Goal: Information Seeking & Learning: Learn about a topic

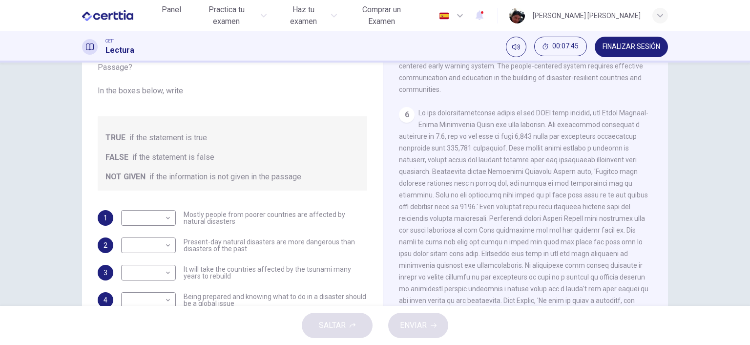
scroll to position [135, 0]
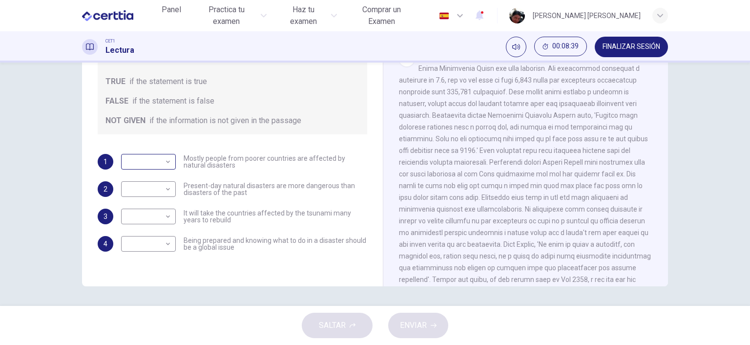
click at [165, 162] on body "Este sitio utiliza cookies, como se explica en nuestra Política de Privacidad .…" at bounding box center [375, 172] width 750 height 345
click at [156, 344] on li "TRUE" at bounding box center [375, 351] width 750 height 12
type input "****"
click at [166, 188] on body "Este sitio utiliza cookies, como se explica en nuestra Política de Privacidad .…" at bounding box center [375, 172] width 750 height 345
click at [159, 344] on li "TRUE" at bounding box center [375, 351] width 750 height 12
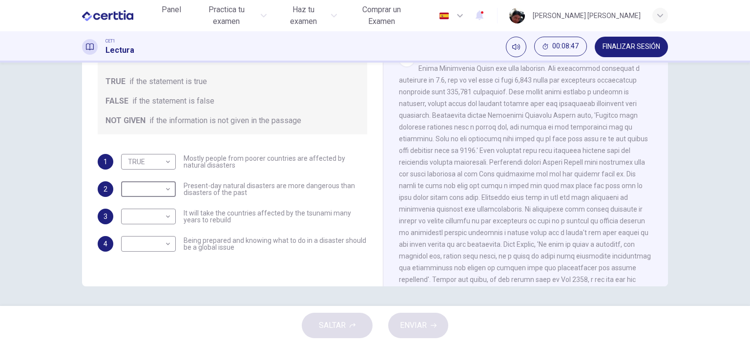
type input "****"
click at [169, 215] on body "Este sitio utiliza cookies, como se explica en nuestra Política de Privacidad .…" at bounding box center [375, 172] width 750 height 345
type input "*********"
click at [166, 242] on body "Este sitio utiliza cookies, como se explica en nuestra Política de Privacidad .…" at bounding box center [375, 172] width 750 height 345
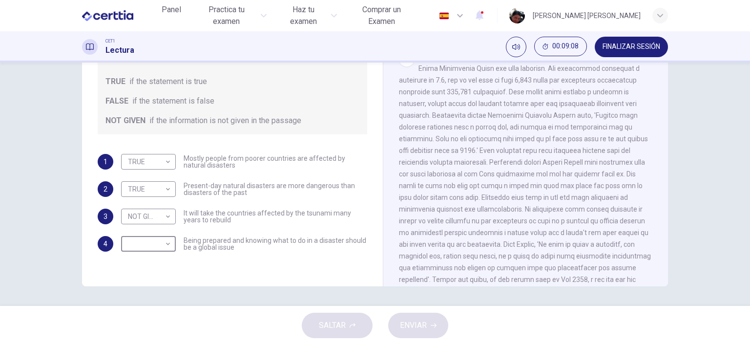
click at [160, 344] on li "TRUE" at bounding box center [375, 351] width 750 height 12
type input "****"
click at [413, 325] on span "ENVIAR" at bounding box center [413, 325] width 27 height 14
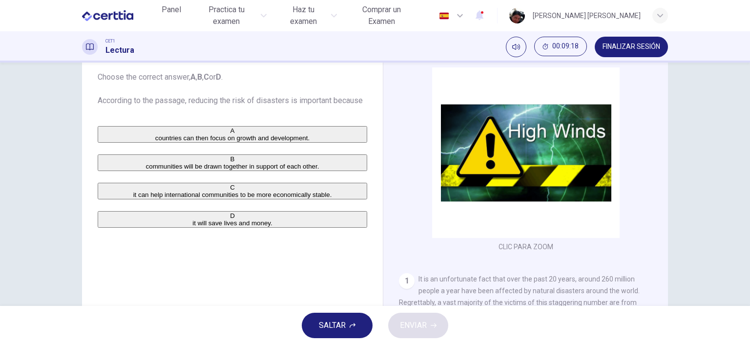
scroll to position [79, 0]
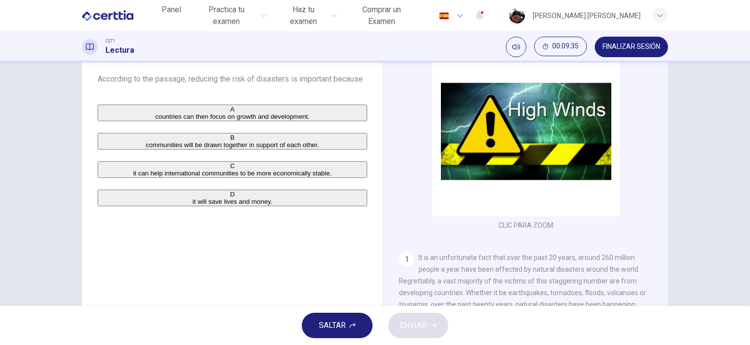
click at [192, 205] on span "it will save lives and money." at bounding box center [232, 201] width 80 height 7
click at [413, 329] on span "ENVIAR" at bounding box center [413, 325] width 27 height 14
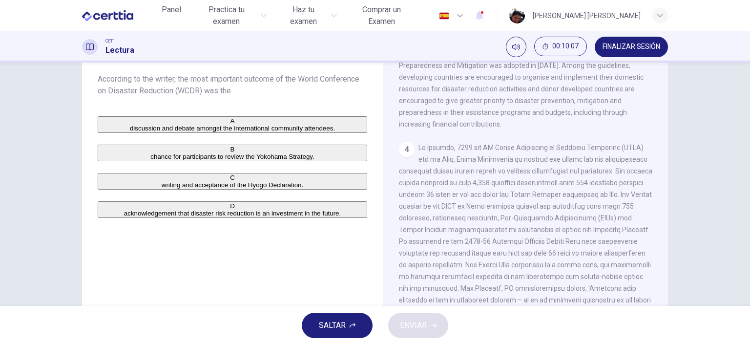
scroll to position [506, 0]
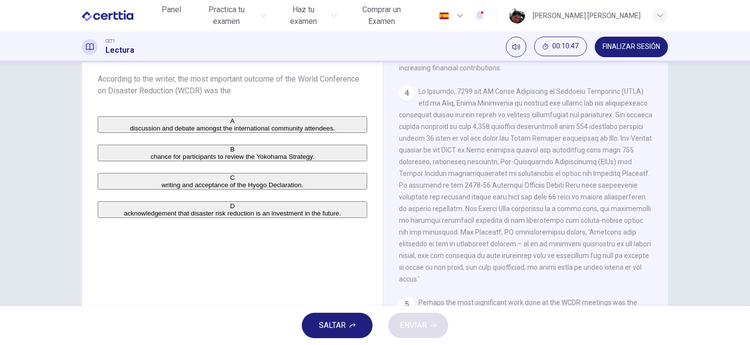
click at [202, 217] on span "acknowledgement that disaster risk reduction is an investment in the future." at bounding box center [232, 212] width 217 height 7
click at [413, 325] on span "ENVIAR" at bounding box center [413, 325] width 27 height 14
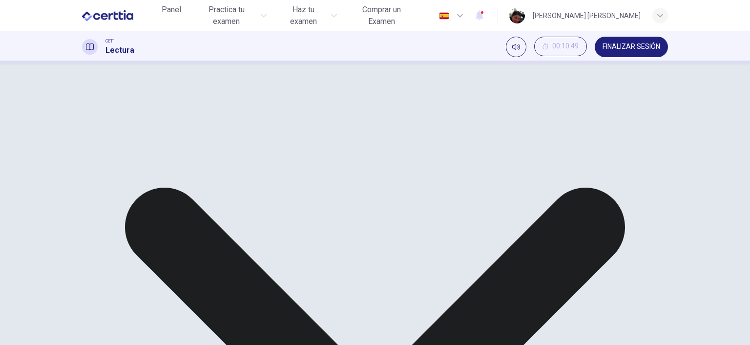
scroll to position [619, 0]
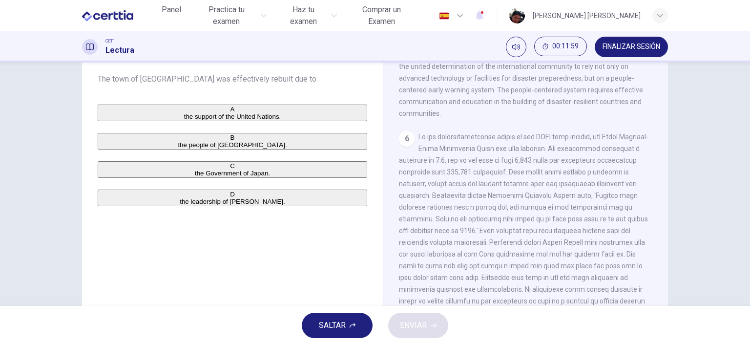
scroll to position [787, 0]
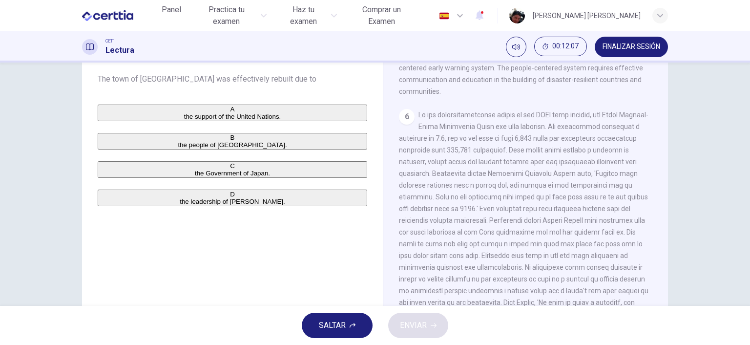
click at [178, 148] on span "the people of [GEOGRAPHIC_DATA]." at bounding box center [232, 144] width 109 height 7
click at [426, 331] on span "ENVIAR" at bounding box center [413, 325] width 27 height 14
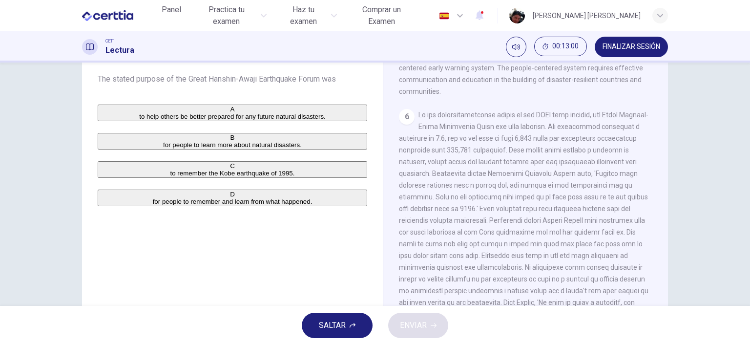
click at [245, 177] on span "to remember the Kobe earthquake of 1995." at bounding box center [232, 172] width 124 height 7
click at [414, 326] on span "ENVIAR" at bounding box center [413, 325] width 27 height 14
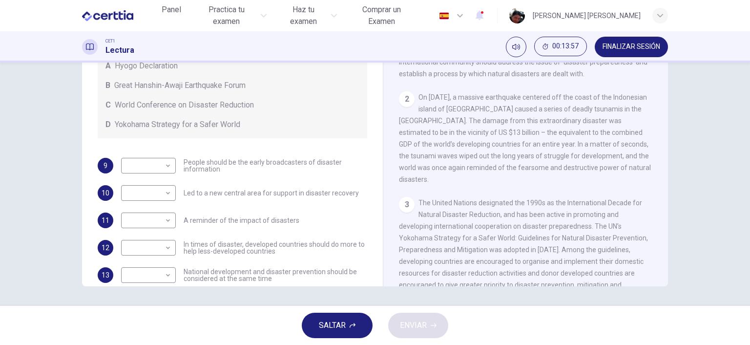
scroll to position [225, 0]
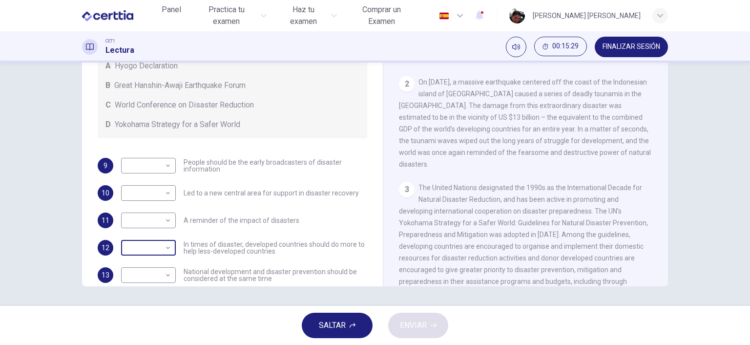
click at [165, 246] on body "Este sitio utiliza cookies, como se explica en nuestra Política de Privacidad .…" at bounding box center [375, 172] width 750 height 345
type input "*"
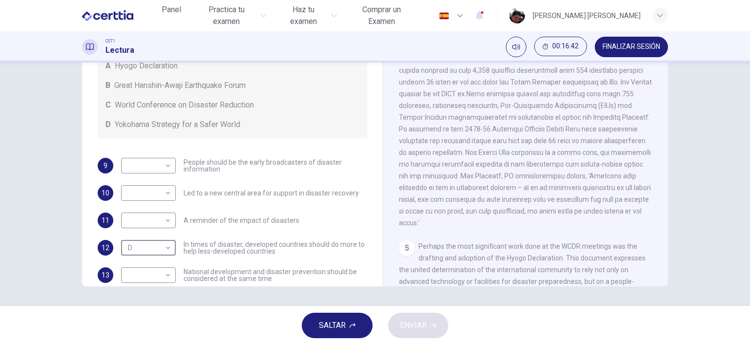
scroll to position [562, 0]
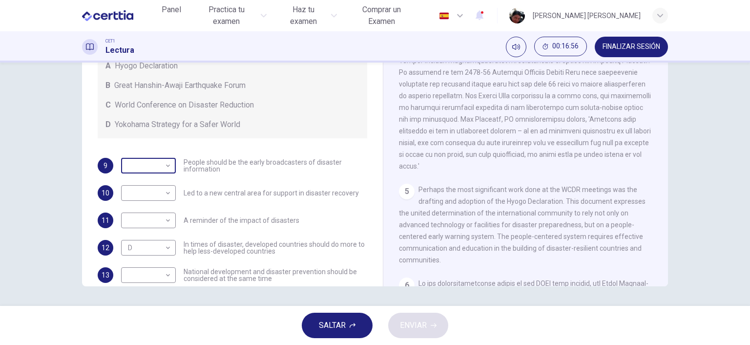
click at [162, 165] on body "Este sitio utiliza cookies, como se explica en nuestra Política de Privacidad .…" at bounding box center [375, 172] width 750 height 345
click at [140, 344] on li "A" at bounding box center [375, 351] width 750 height 12
type input "*"
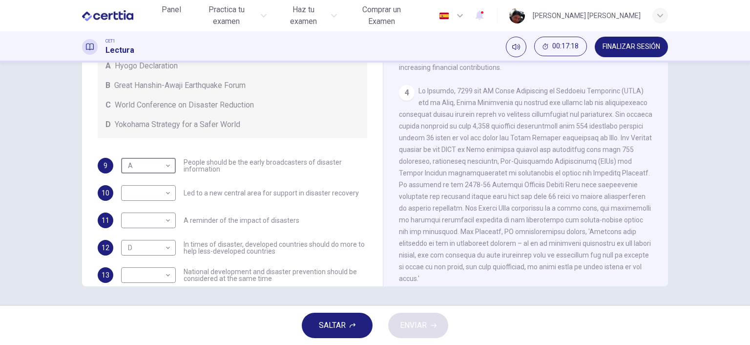
scroll to position [450, 0]
click at [167, 221] on body "Este sitio utiliza cookies, como se explica en nuestra Política de Privacidad .…" at bounding box center [375, 172] width 750 height 345
type input "*"
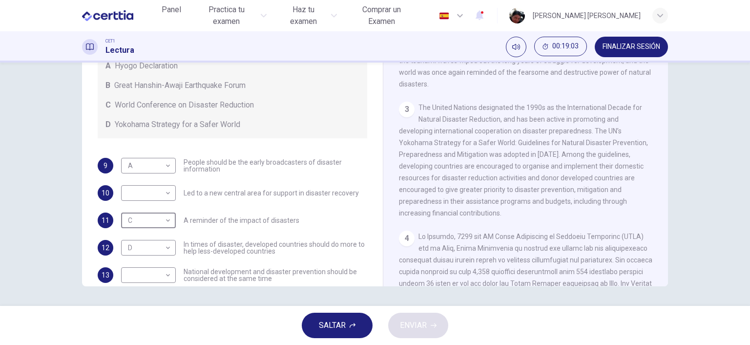
scroll to position [283, 0]
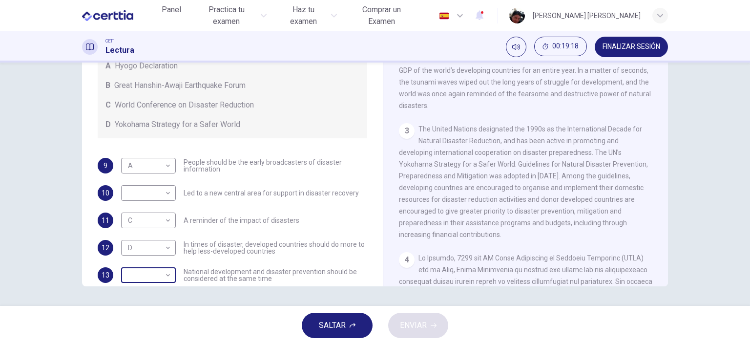
click at [167, 274] on body "Este sitio utiliza cookies, como se explica en nuestra Política de Privacidad .…" at bounding box center [375, 172] width 750 height 345
type input "*"
click at [161, 191] on body "Este sitio utiliza cookies, como se explica en nuestra Política de Privacidad .…" at bounding box center [375, 172] width 750 height 345
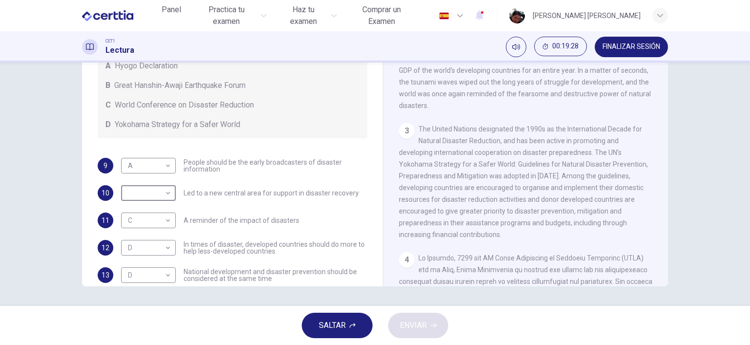
type input "*"
click at [429, 327] on button "ENVIAR" at bounding box center [418, 324] width 60 height 25
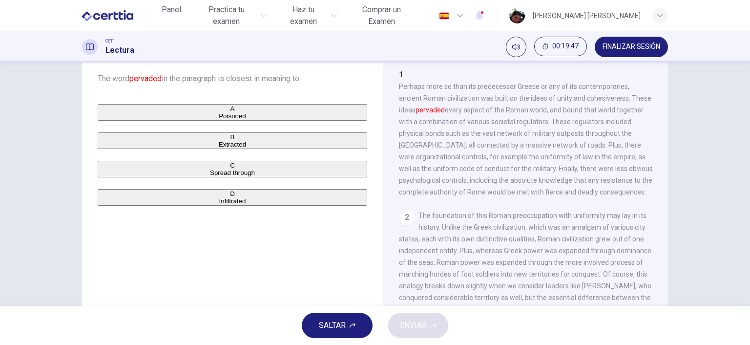
scroll to position [0, 0]
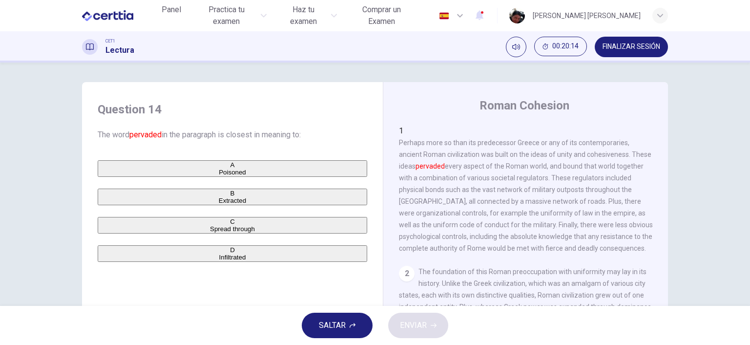
click at [210, 232] on span "Spread through" at bounding box center [232, 228] width 45 height 7
click at [423, 320] on span "ENVIAR" at bounding box center [413, 325] width 27 height 14
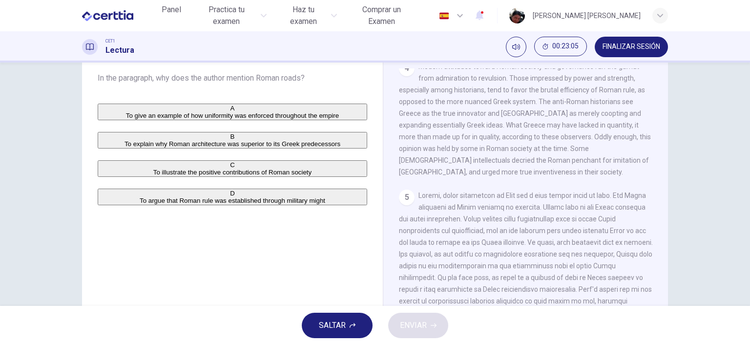
scroll to position [56, 0]
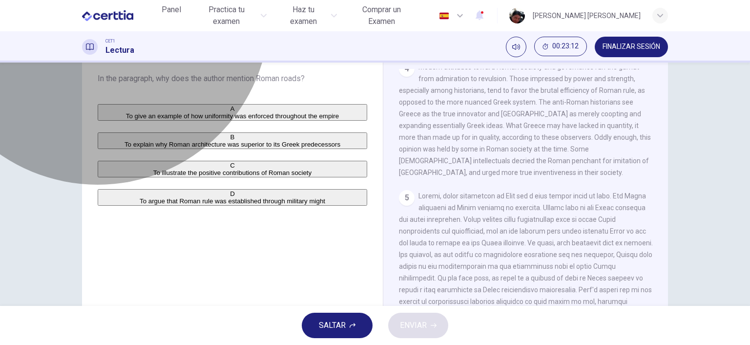
click at [196, 205] on span "To argue that Roman rule was established through military might" at bounding box center [233, 200] width 186 height 7
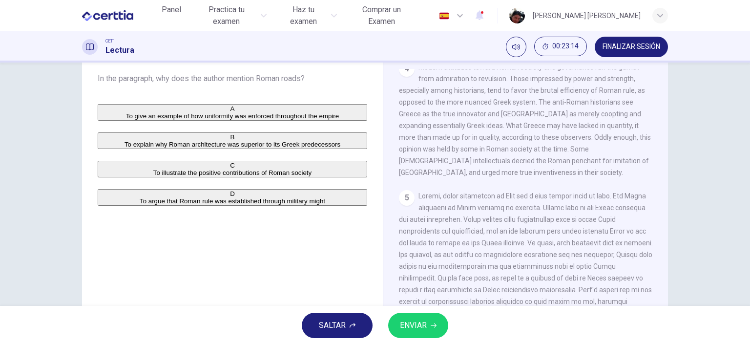
click at [427, 327] on button "ENVIAR" at bounding box center [418, 324] width 60 height 25
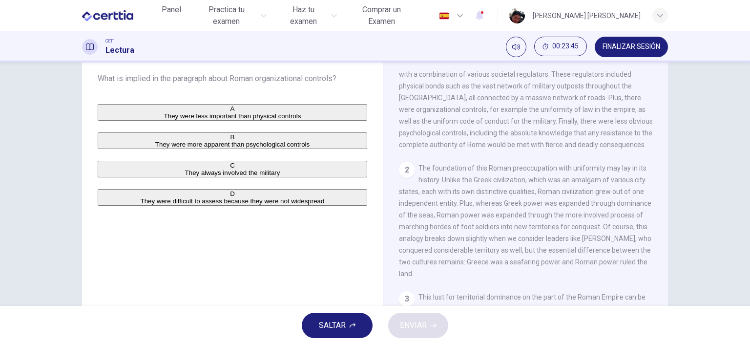
scroll to position [0, 0]
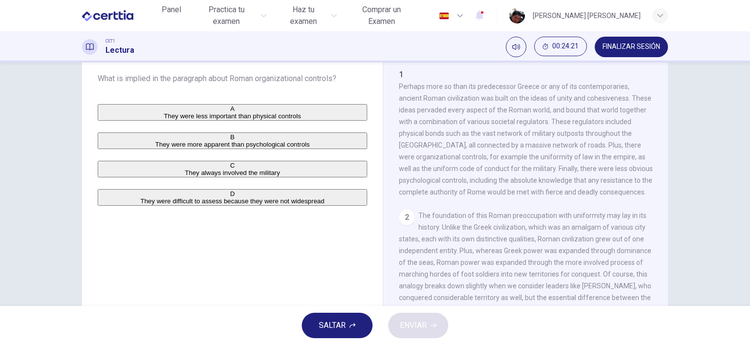
click at [254, 148] on span "They were more apparent than psychological controls" at bounding box center [232, 144] width 154 height 7
click at [429, 331] on button "ENVIAR" at bounding box center [418, 324] width 60 height 25
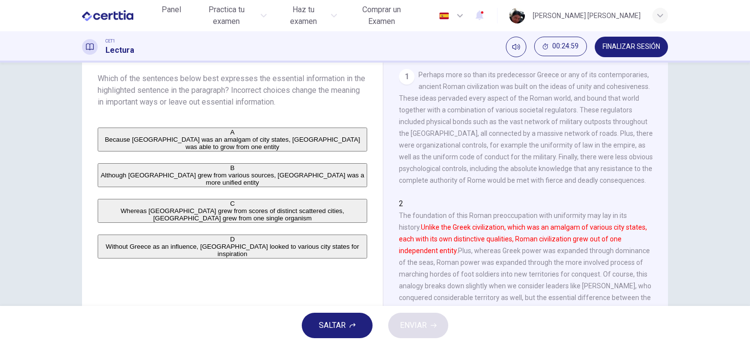
scroll to position [56, 0]
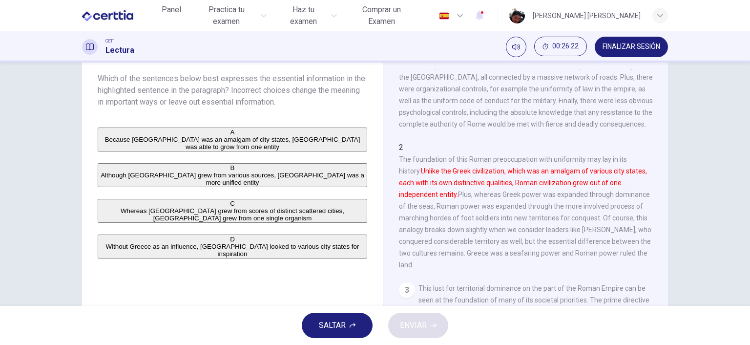
click at [184, 143] on span "Because [GEOGRAPHIC_DATA] was an amalgam of city states, [GEOGRAPHIC_DATA] was …" at bounding box center [232, 143] width 255 height 15
click at [412, 317] on button "ENVIAR" at bounding box center [418, 324] width 60 height 25
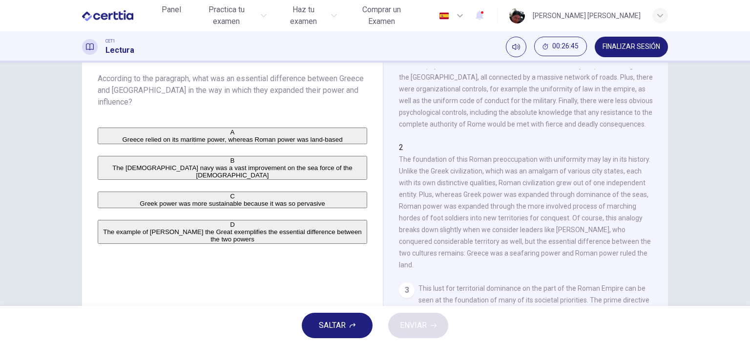
click at [295, 136] on span "Greece relied on its maritime power, whereas Roman power was land-based" at bounding box center [232, 139] width 220 height 7
click at [425, 325] on span "ENVIAR" at bounding box center [413, 325] width 27 height 14
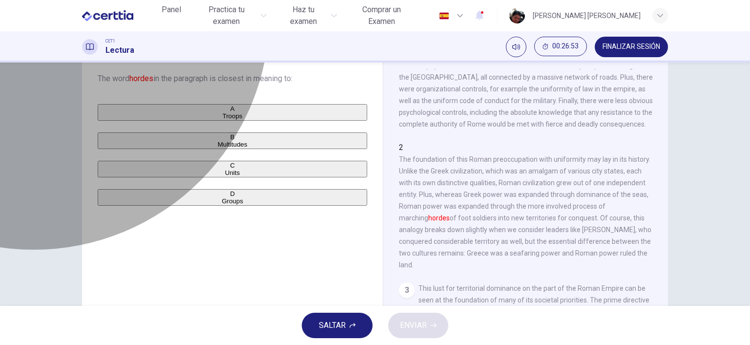
click at [223, 118] on span "Troops" at bounding box center [233, 115] width 20 height 7
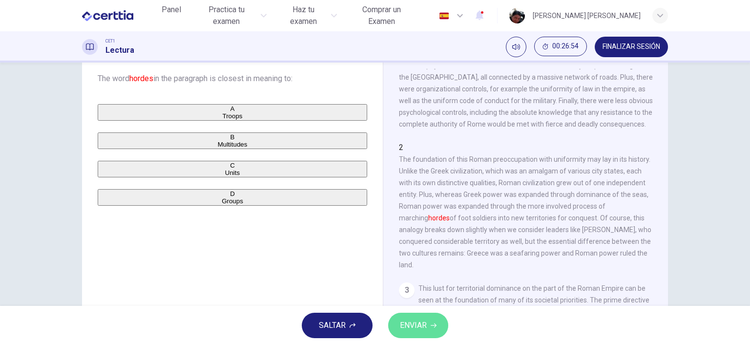
click at [407, 327] on span "ENVIAR" at bounding box center [413, 325] width 27 height 14
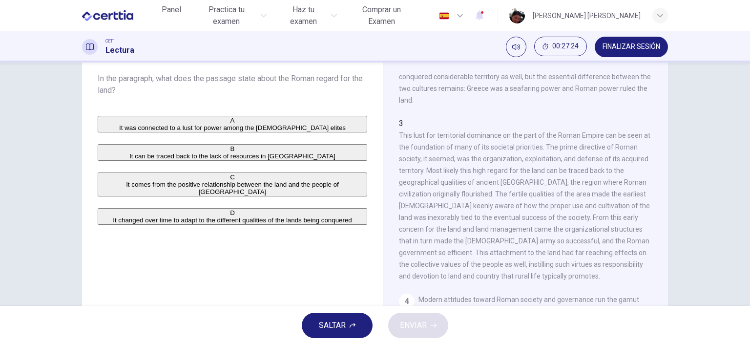
scroll to position [225, 0]
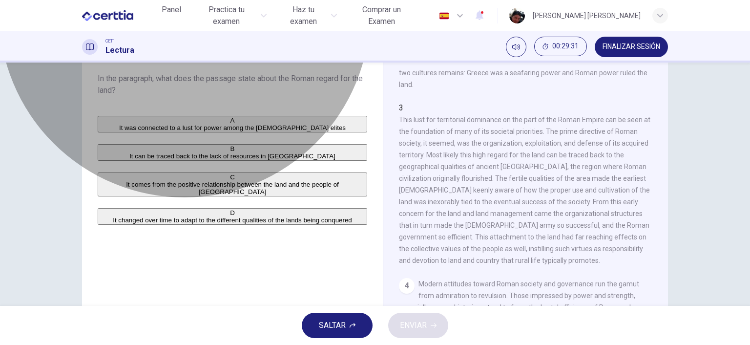
click at [283, 128] on span "It was connected to a lust for power among the [DEMOGRAPHIC_DATA] elites" at bounding box center [232, 127] width 227 height 7
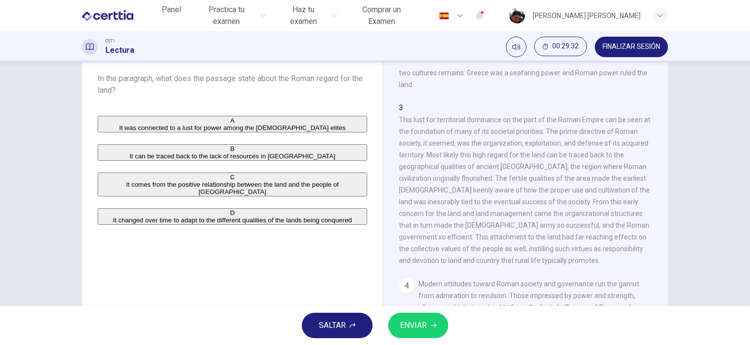
click at [435, 323] on icon "button" at bounding box center [434, 325] width 6 height 6
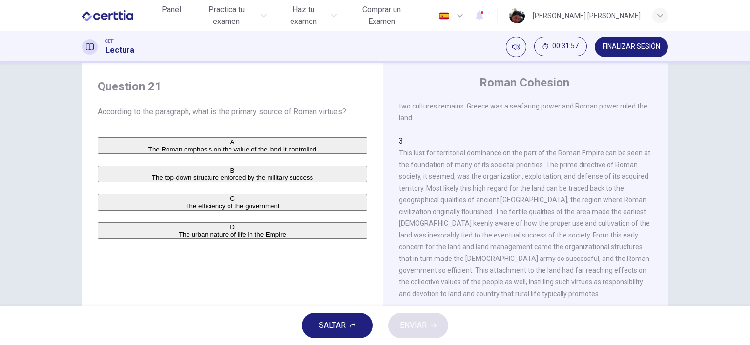
scroll to position [281, 0]
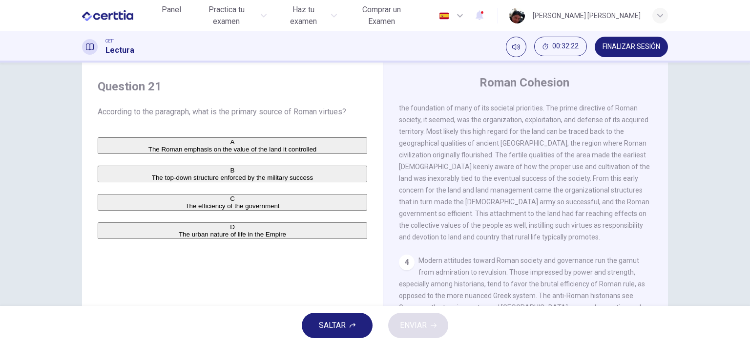
click at [324, 154] on button "A The Roman emphasis on the value of the land it controlled" at bounding box center [232, 145] width 269 height 17
click at [415, 323] on span "ENVIAR" at bounding box center [413, 325] width 27 height 14
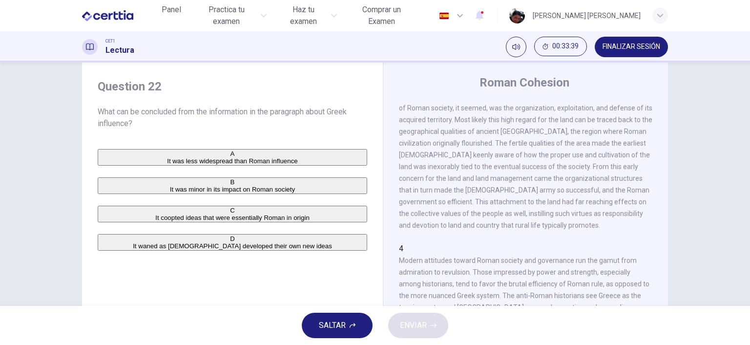
click at [202, 249] on span "It waned as [DEMOGRAPHIC_DATA] developed their own new ideas" at bounding box center [232, 245] width 199 height 7
click at [412, 324] on span "ENVIAR" at bounding box center [413, 325] width 27 height 14
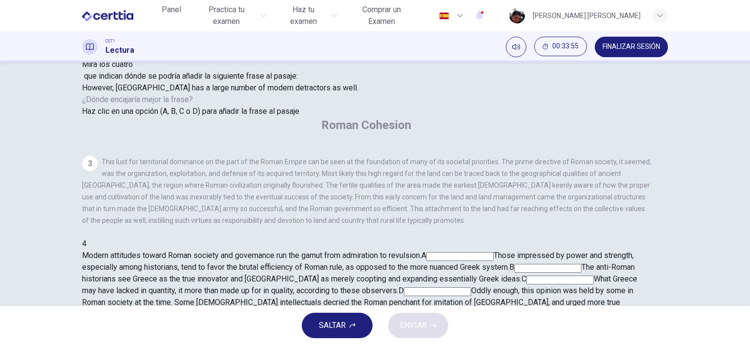
scroll to position [79, 0]
click at [534, 263] on input at bounding box center [547, 267] width 67 height 9
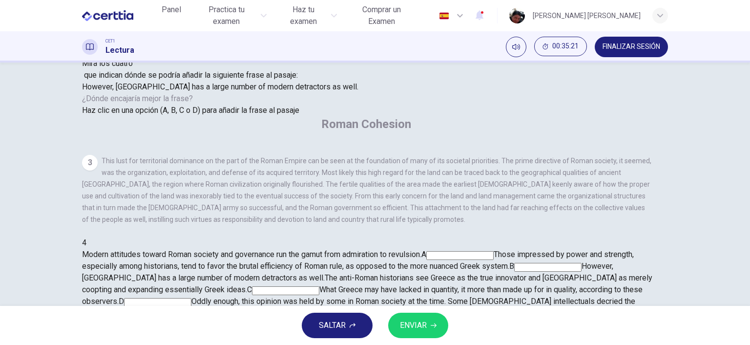
click at [422, 331] on span "ENVIAR" at bounding box center [413, 325] width 27 height 14
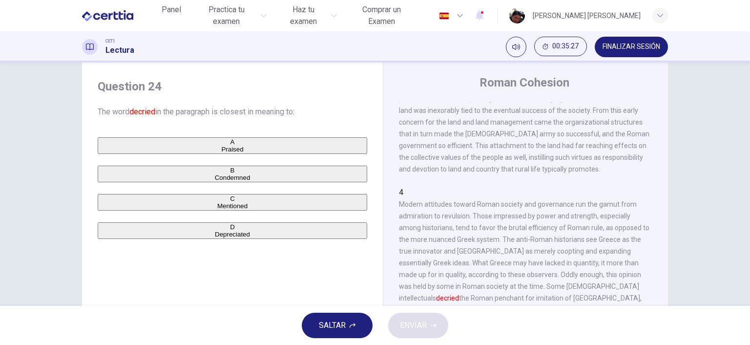
scroll to position [441, 0]
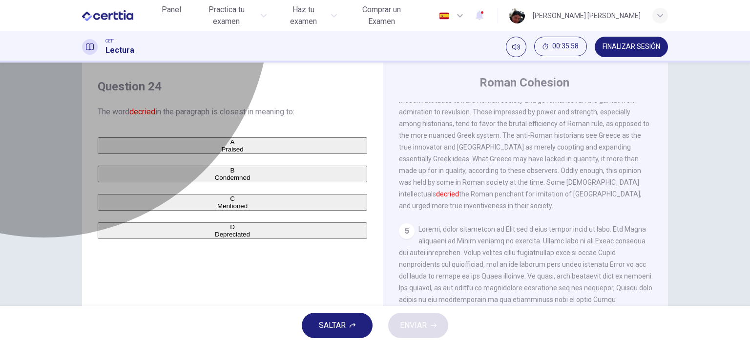
click at [215, 238] on span "Depreciated" at bounding box center [232, 233] width 35 height 7
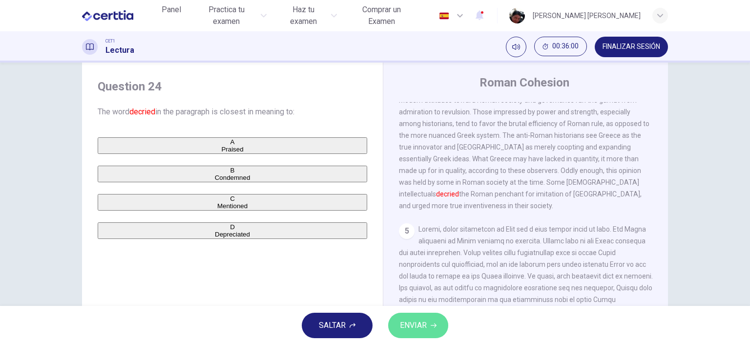
click at [432, 319] on button "ENVIAR" at bounding box center [418, 324] width 60 height 25
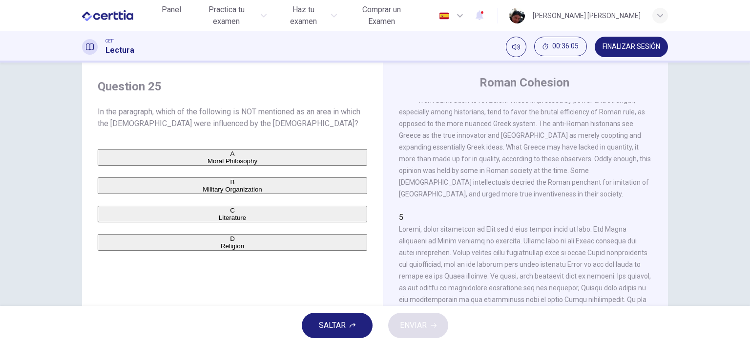
click at [630, 48] on span "FINALIZAR SESIÓN" at bounding box center [631, 47] width 58 height 8
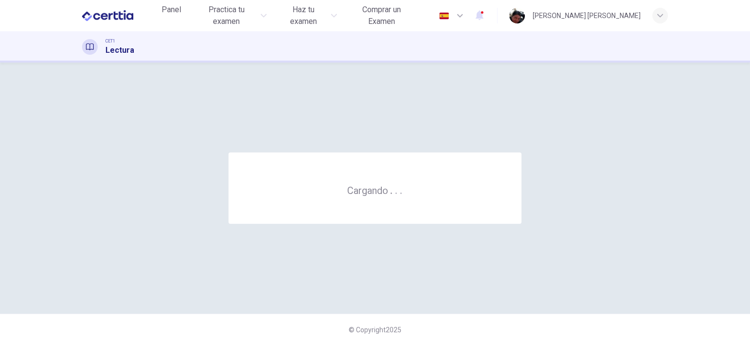
scroll to position [0, 0]
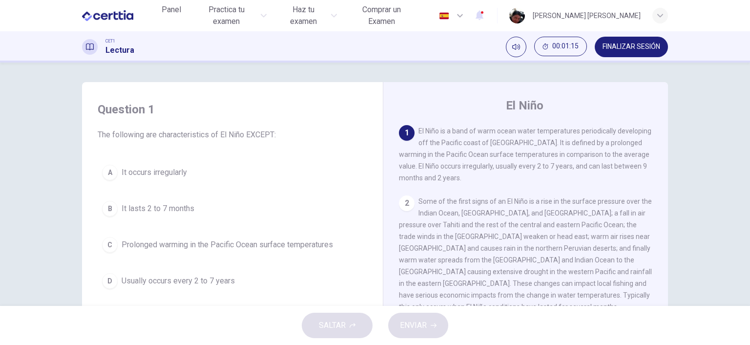
click at [173, 210] on span "It lasts 2 to 7 months" at bounding box center [158, 209] width 73 height 12
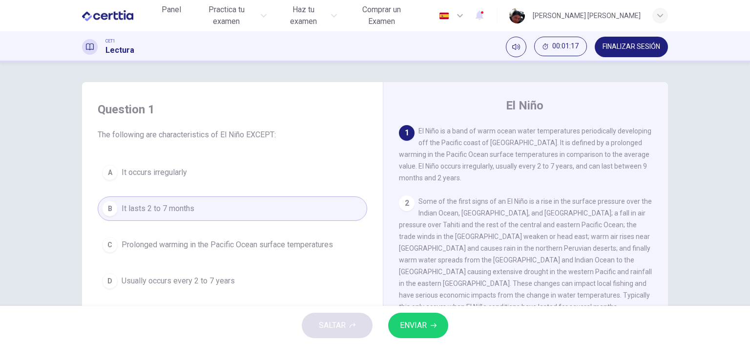
click at [412, 323] on span "ENVIAR" at bounding box center [413, 325] width 27 height 14
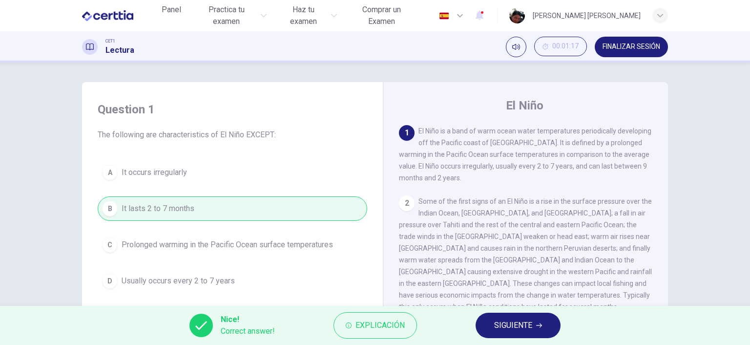
click at [502, 317] on button "SIGUIENTE" at bounding box center [518, 324] width 85 height 25
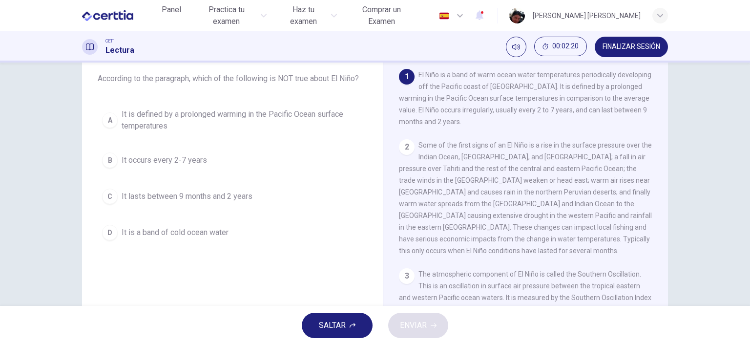
click at [195, 228] on span "It is a band of cold ocean water" at bounding box center [175, 233] width 107 height 12
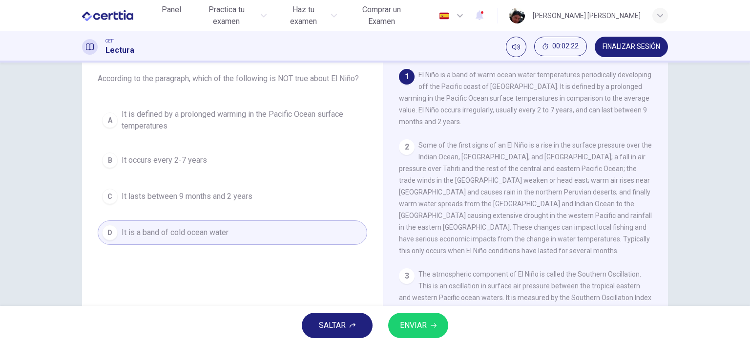
click at [428, 326] on button "ENVIAR" at bounding box center [418, 324] width 60 height 25
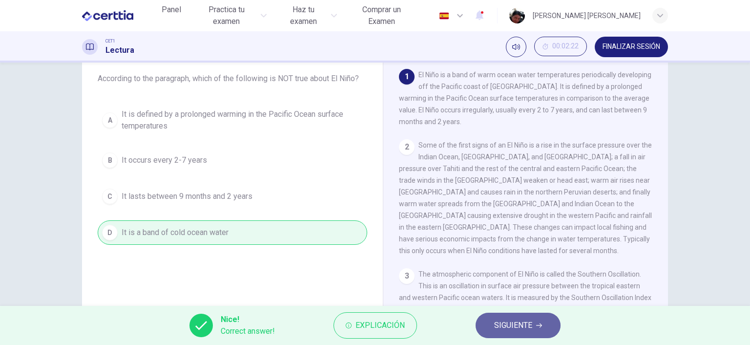
click at [518, 327] on span "SIGUIENTE" at bounding box center [513, 325] width 38 height 14
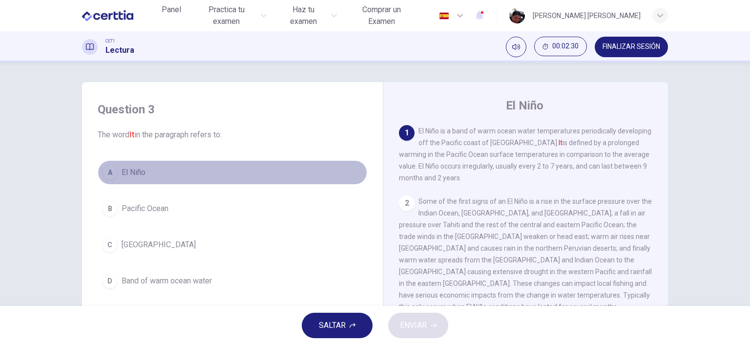
click at [134, 175] on span "El Niño" at bounding box center [134, 172] width 24 height 12
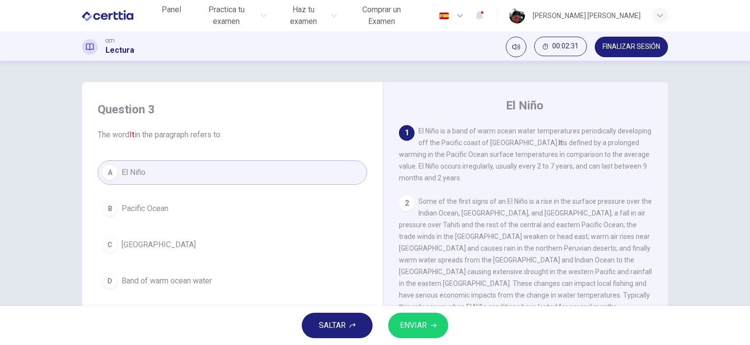
click at [412, 325] on span "ENVIAR" at bounding box center [413, 325] width 27 height 14
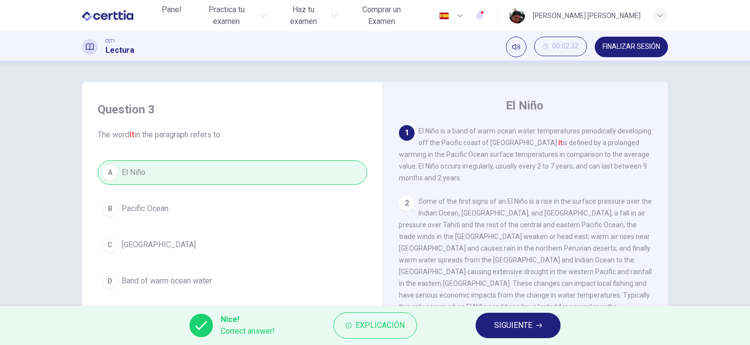
click at [509, 328] on span "SIGUIENTE" at bounding box center [513, 325] width 38 height 14
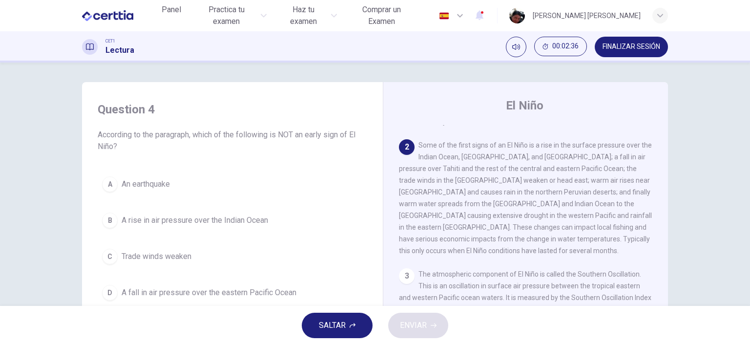
scroll to position [56, 0]
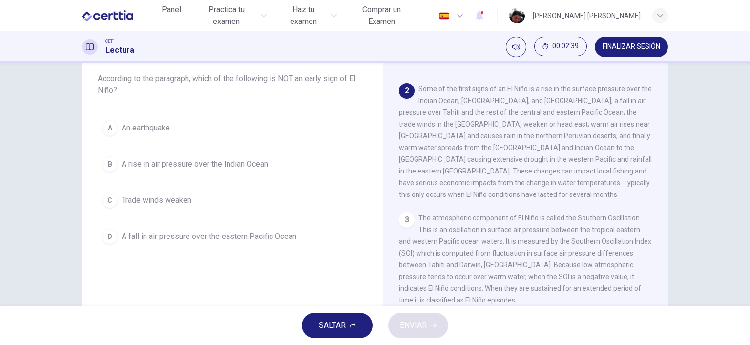
click at [151, 123] on span "An earthquake" at bounding box center [146, 128] width 48 height 12
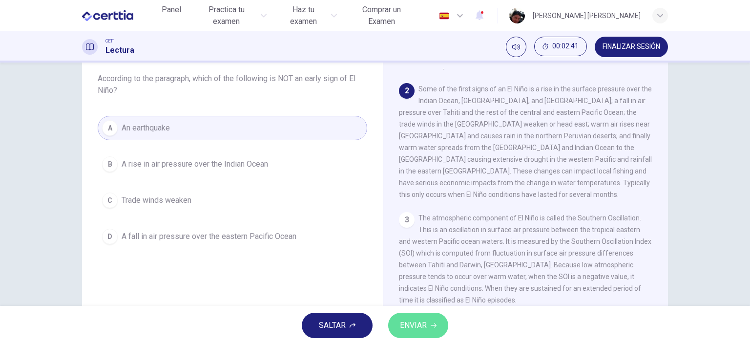
click at [407, 326] on span "ENVIAR" at bounding box center [413, 325] width 27 height 14
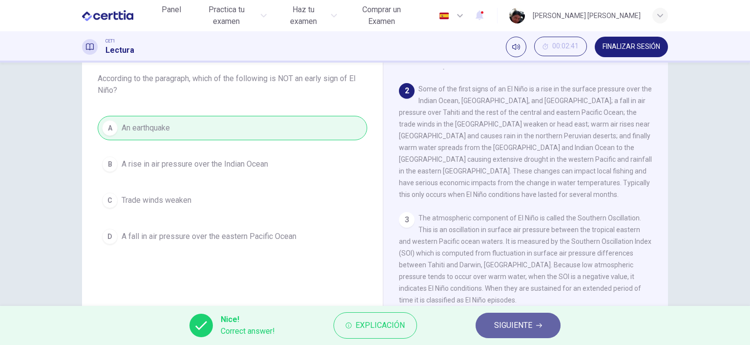
click at [492, 328] on button "SIGUIENTE" at bounding box center [518, 324] width 85 height 25
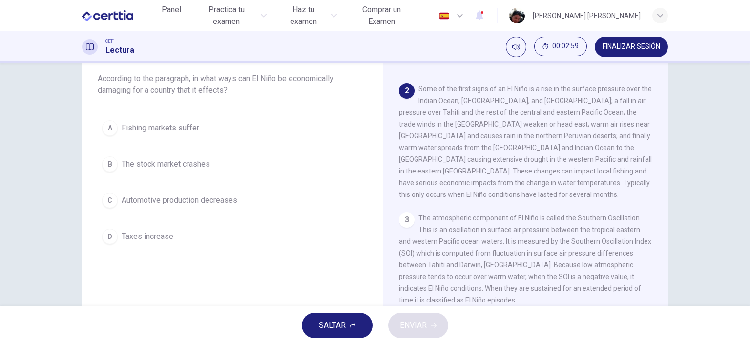
click at [186, 128] on span "Fishing markets suffer" at bounding box center [161, 128] width 78 height 12
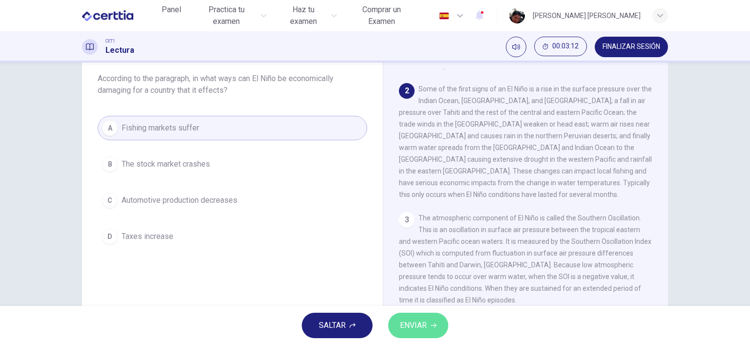
click at [421, 326] on span "ENVIAR" at bounding box center [413, 325] width 27 height 14
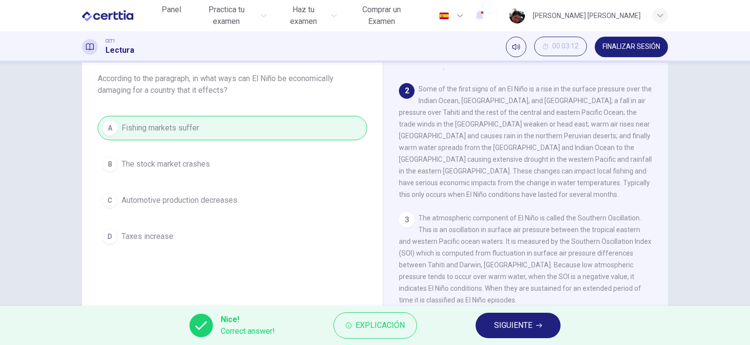
click at [509, 316] on button "SIGUIENTE" at bounding box center [518, 324] width 85 height 25
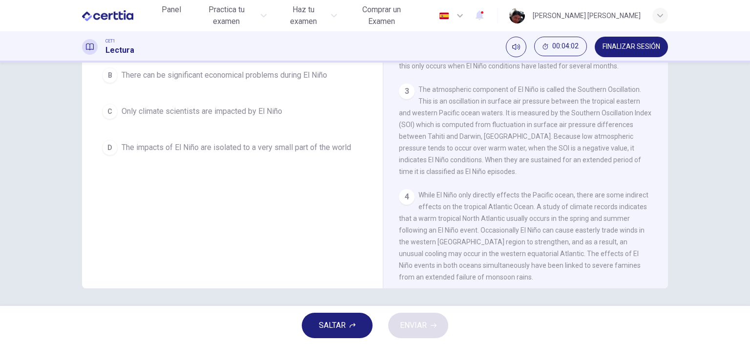
scroll to position [135, 0]
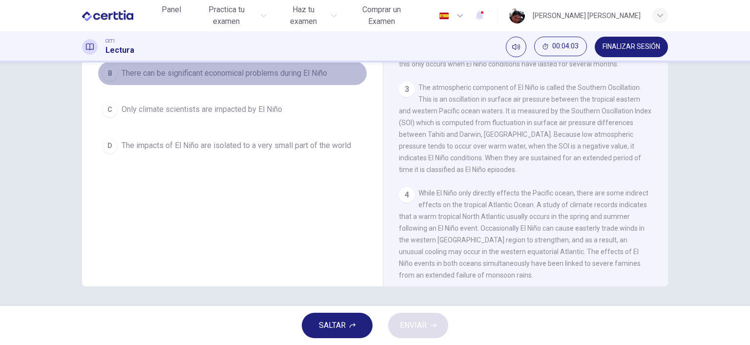
click at [278, 74] on span "There can be significant economical problems during El Niño" at bounding box center [225, 73] width 206 height 12
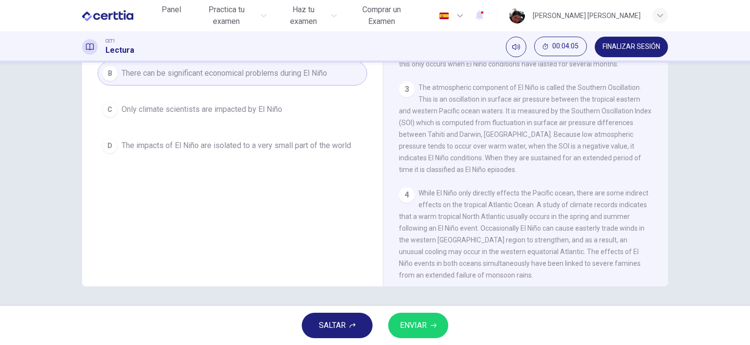
click at [405, 325] on span "ENVIAR" at bounding box center [413, 325] width 27 height 14
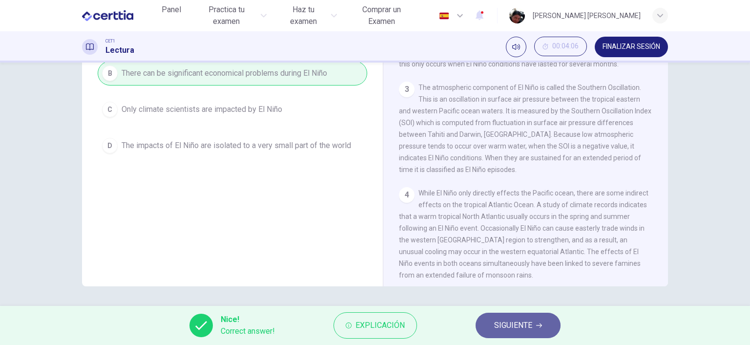
click at [524, 319] on span "SIGUIENTE" at bounding box center [513, 325] width 38 height 14
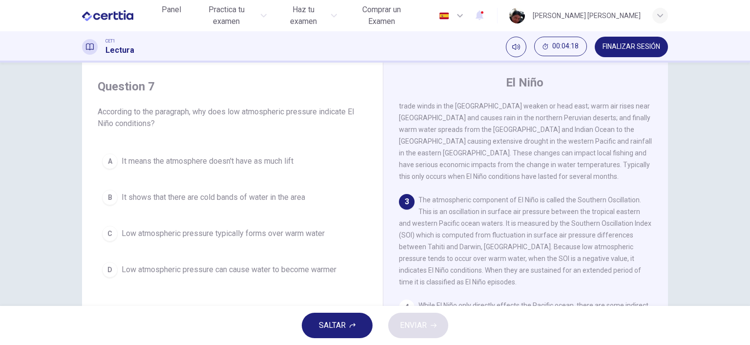
scroll to position [79, 0]
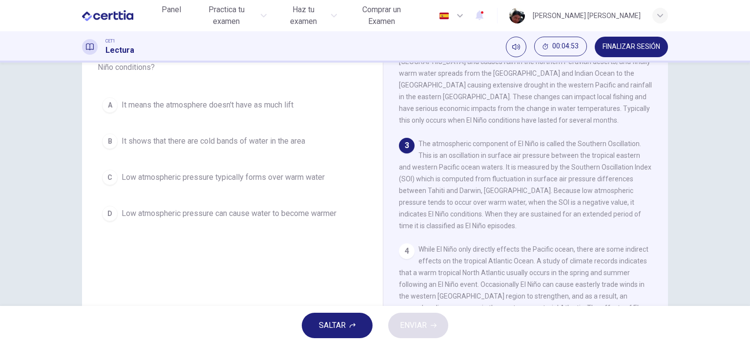
click at [200, 178] on span "Low atmospheric pressure typically forms over warm water" at bounding box center [223, 177] width 203 height 12
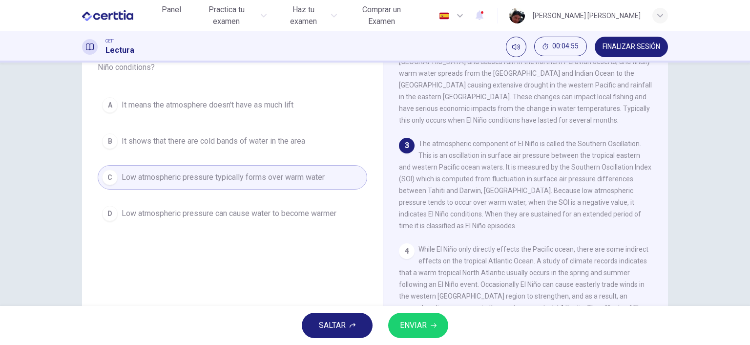
click at [420, 320] on span "ENVIAR" at bounding box center [413, 325] width 27 height 14
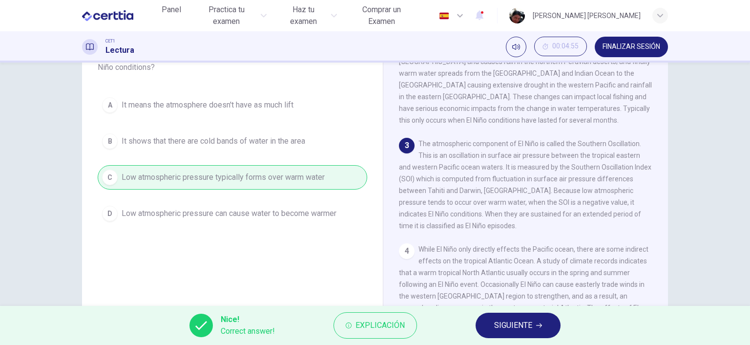
click at [521, 324] on span "SIGUIENTE" at bounding box center [513, 325] width 38 height 14
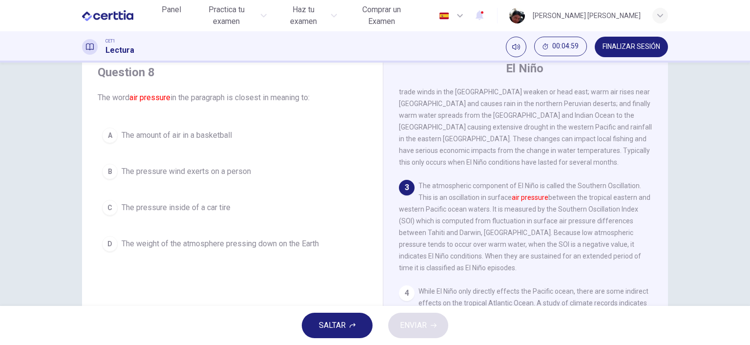
scroll to position [56, 0]
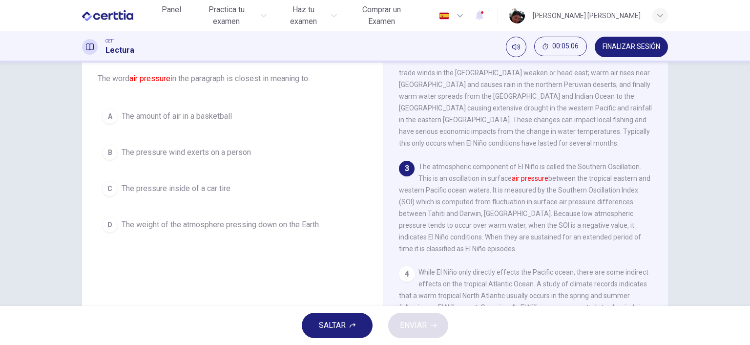
click at [269, 222] on span "The weight of the atmosphere pressing down on the Earth" at bounding box center [220, 225] width 197 height 12
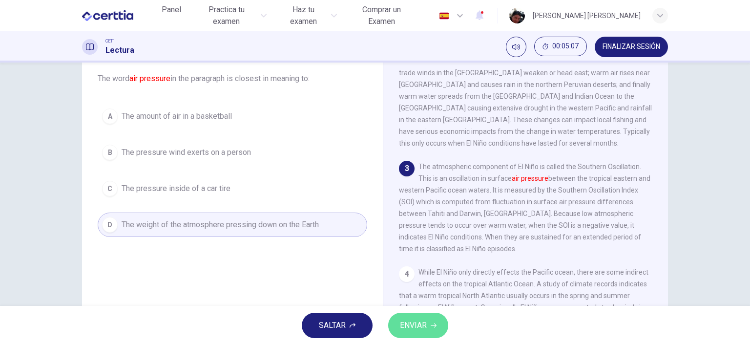
click at [427, 329] on span "ENVIAR" at bounding box center [413, 325] width 27 height 14
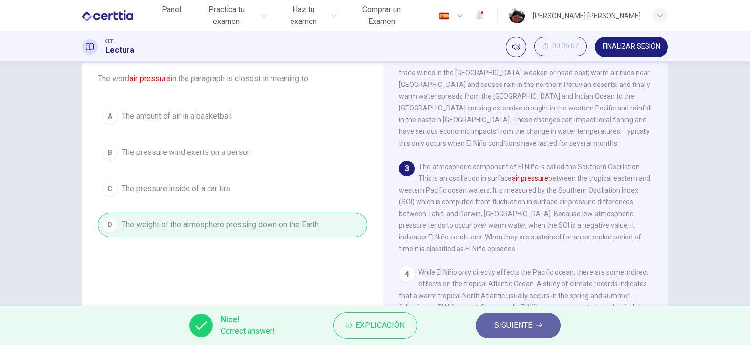
click at [503, 326] on span "SIGUIENTE" at bounding box center [513, 325] width 38 height 14
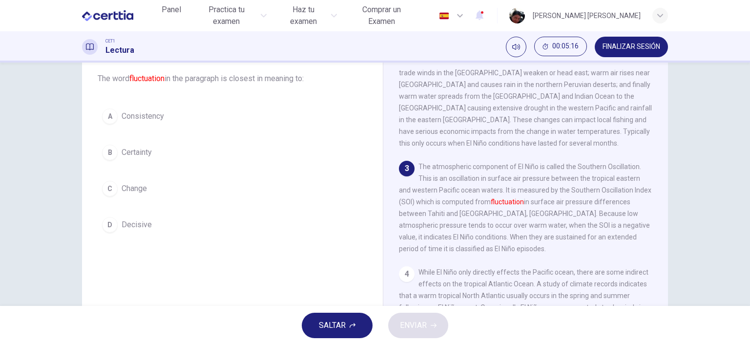
click at [134, 184] on span "Change" at bounding box center [134, 189] width 25 height 12
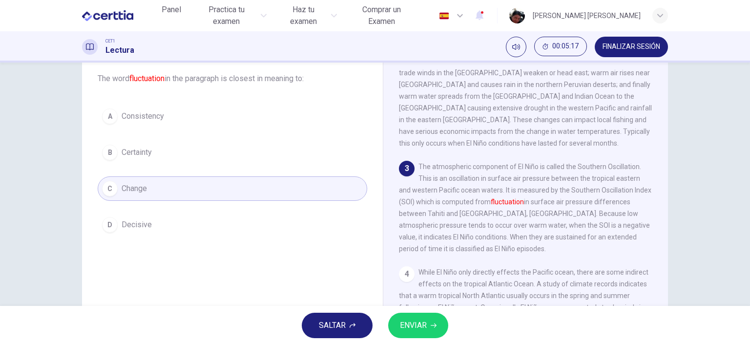
click at [423, 335] on button "ENVIAR" at bounding box center [418, 324] width 60 height 25
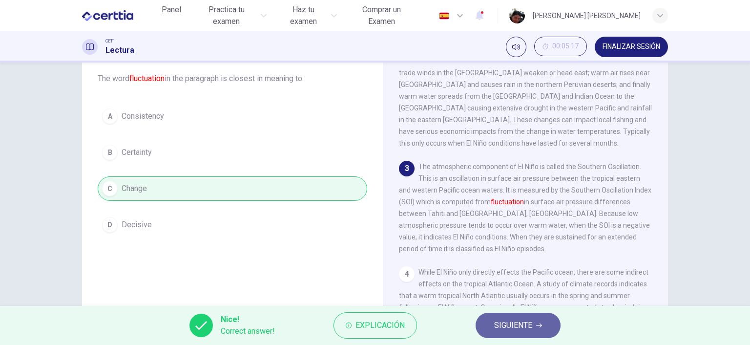
click at [494, 325] on button "SIGUIENTE" at bounding box center [518, 324] width 85 height 25
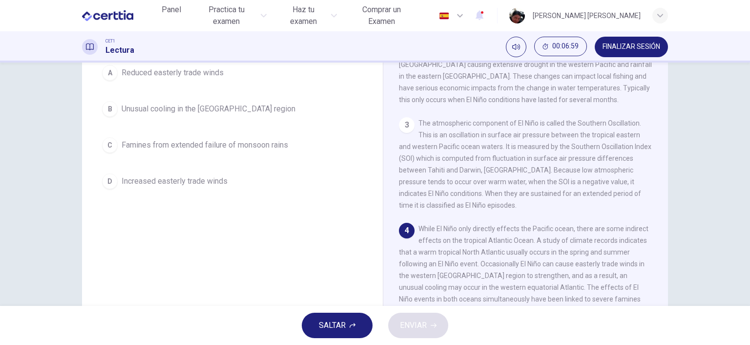
scroll to position [79, 0]
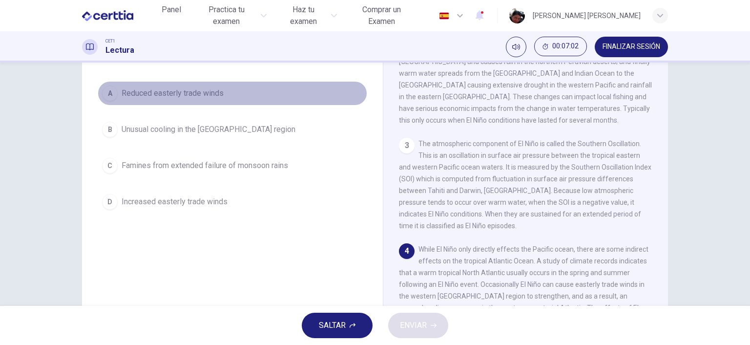
click at [185, 93] on span "Reduced easterly trade winds" at bounding box center [173, 93] width 102 height 12
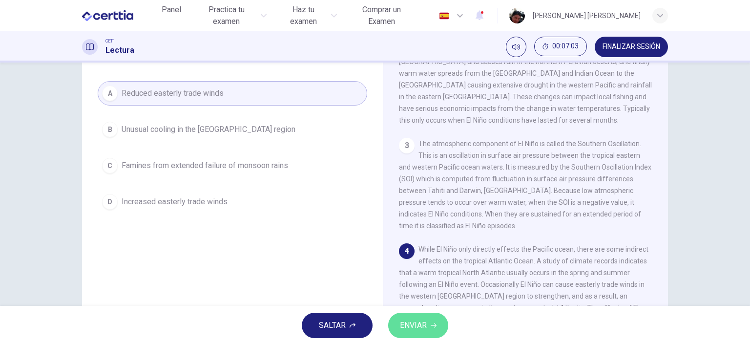
click at [412, 327] on span "ENVIAR" at bounding box center [413, 325] width 27 height 14
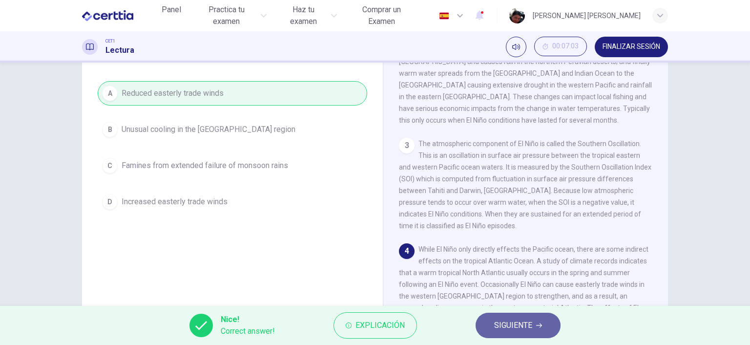
click at [534, 322] on button "SIGUIENTE" at bounding box center [518, 324] width 85 height 25
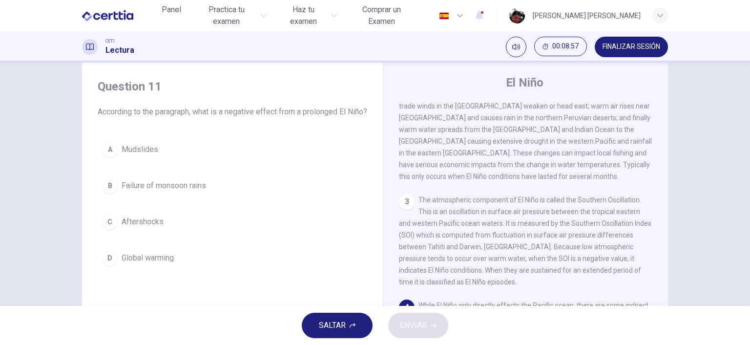
scroll to position [135, 0]
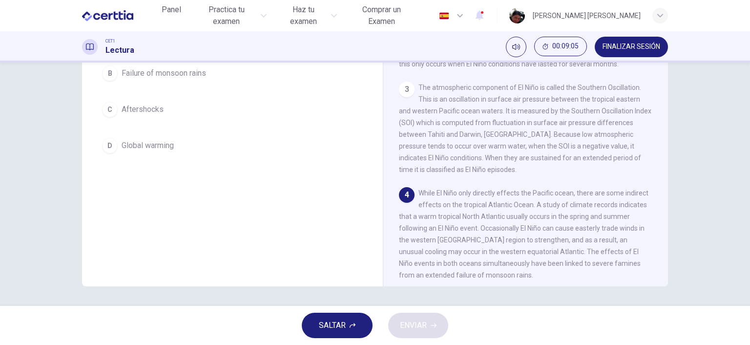
click at [151, 79] on span "Failure of monsoon rains" at bounding box center [164, 73] width 84 height 12
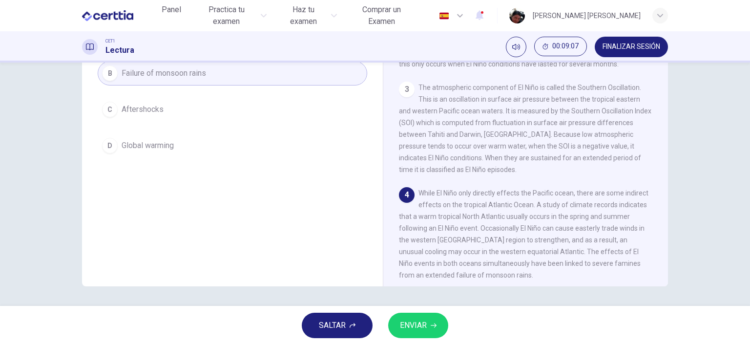
click at [407, 322] on span "ENVIAR" at bounding box center [413, 325] width 27 height 14
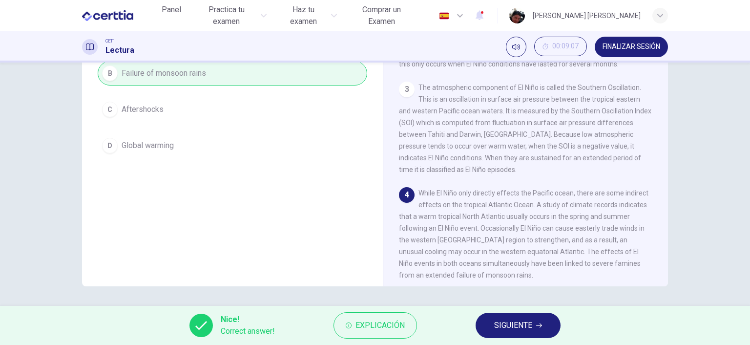
click at [499, 324] on span "SIGUIENTE" at bounding box center [513, 325] width 38 height 14
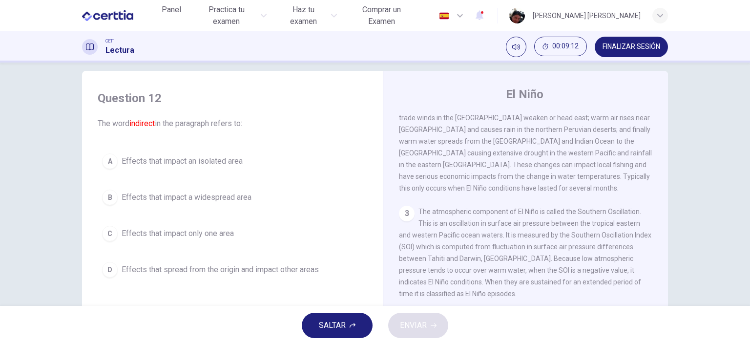
scroll to position [67, 0]
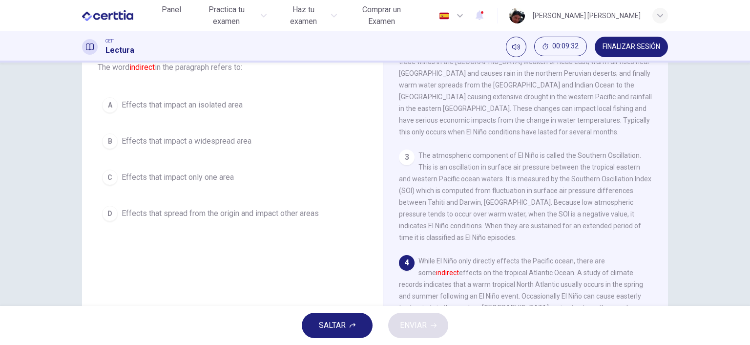
click at [222, 141] on span "Effects that impact a widespread area" at bounding box center [187, 141] width 130 height 12
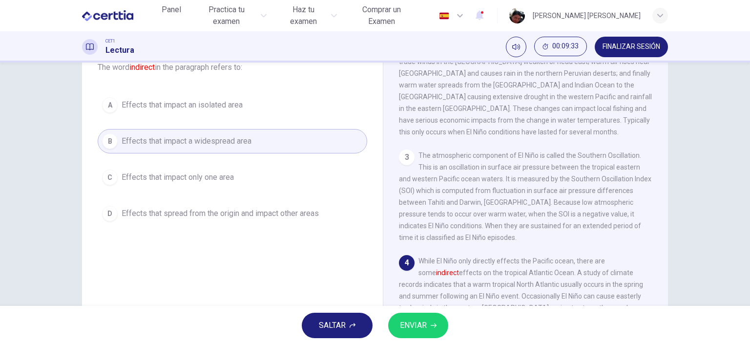
click at [415, 331] on span "ENVIAR" at bounding box center [413, 325] width 27 height 14
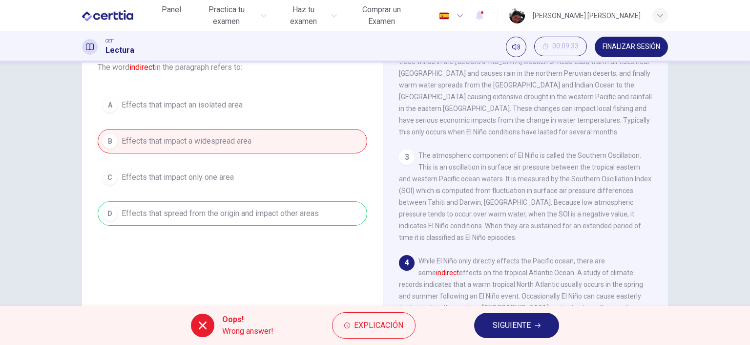
click at [500, 319] on span "SIGUIENTE" at bounding box center [512, 325] width 38 height 14
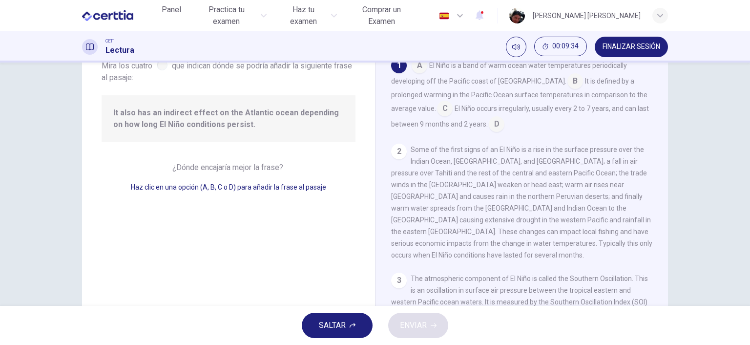
scroll to position [11, 0]
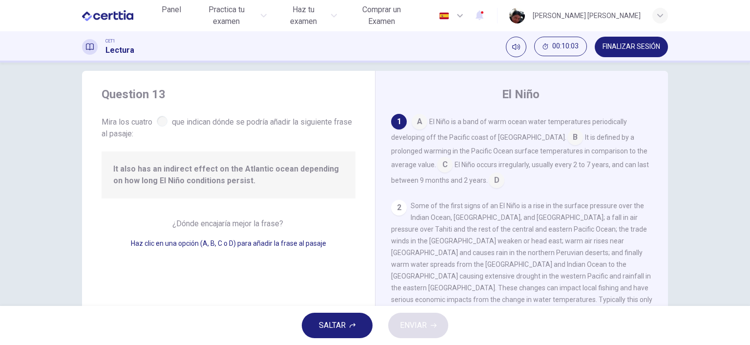
click at [489, 181] on input at bounding box center [497, 181] width 16 height 16
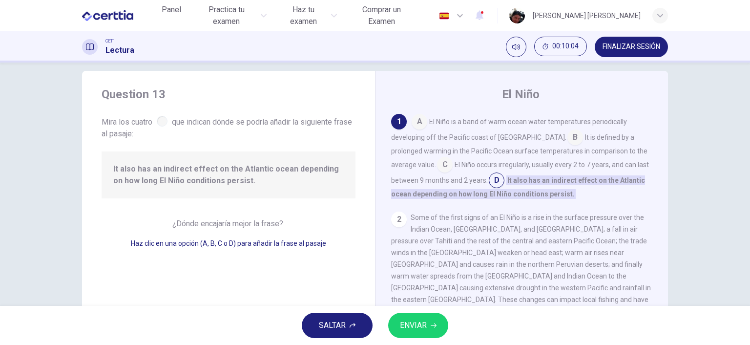
click at [421, 323] on span "ENVIAR" at bounding box center [413, 325] width 27 height 14
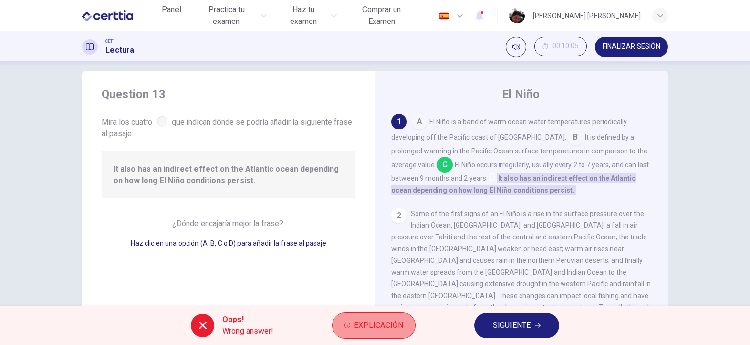
click at [380, 321] on span "Explicación" at bounding box center [378, 325] width 49 height 14
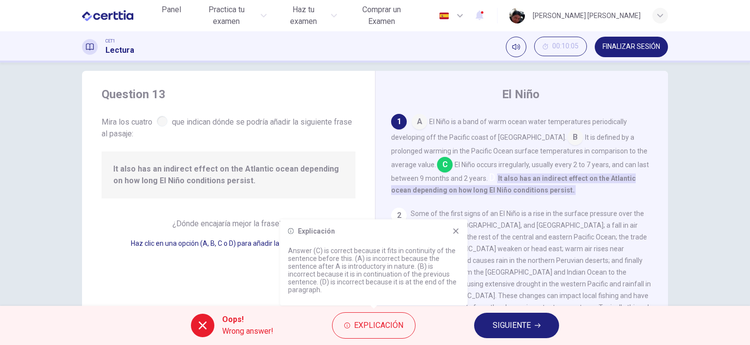
click at [508, 319] on span "SIGUIENTE" at bounding box center [512, 325] width 38 height 14
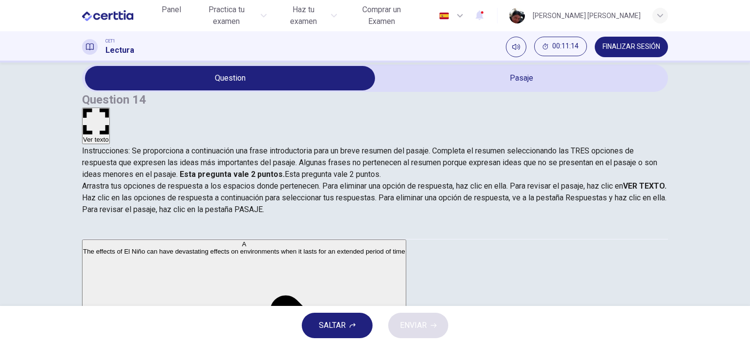
scroll to position [0, 0]
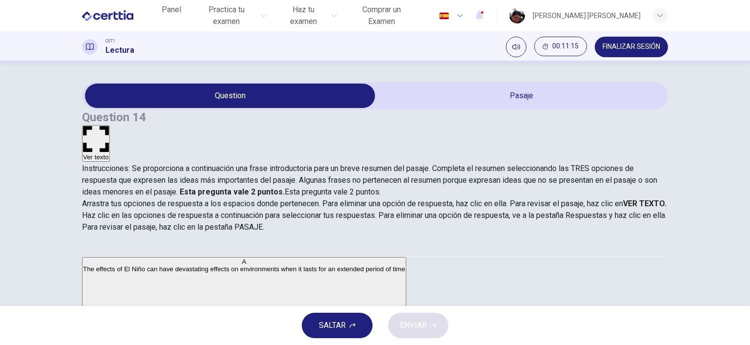
click at [110, 125] on button "Ver texto" at bounding box center [96, 143] width 28 height 37
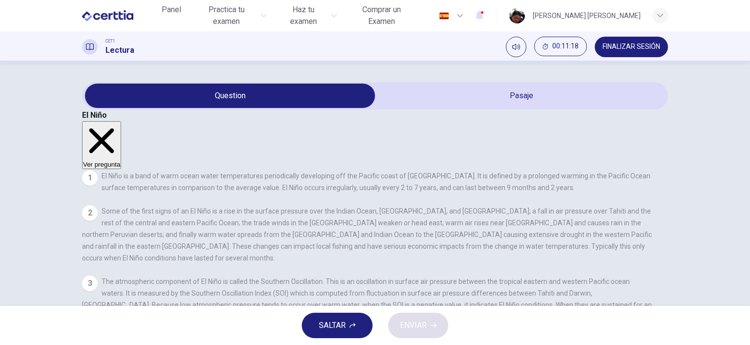
click at [121, 121] on button "Ver pregunta" at bounding box center [101, 145] width 39 height 48
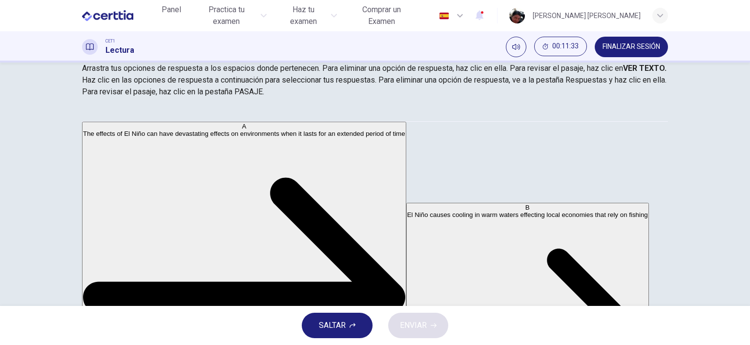
scroll to position [112, 0]
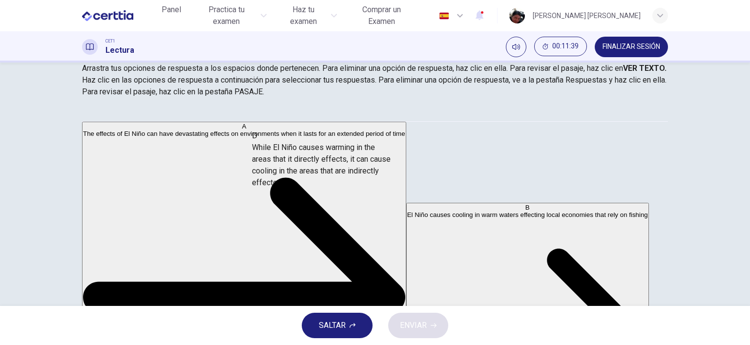
drag, startPoint x: 191, startPoint y: 227, endPoint x: 345, endPoint y: 166, distance: 165.7
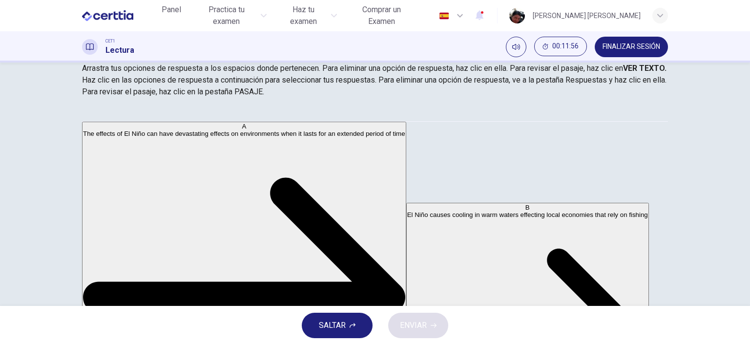
scroll to position [0, 0]
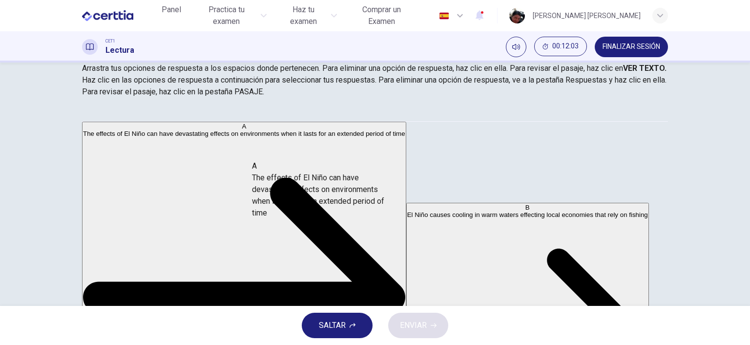
drag, startPoint x: 149, startPoint y: 155, endPoint x: 317, endPoint y: 203, distance: 174.5
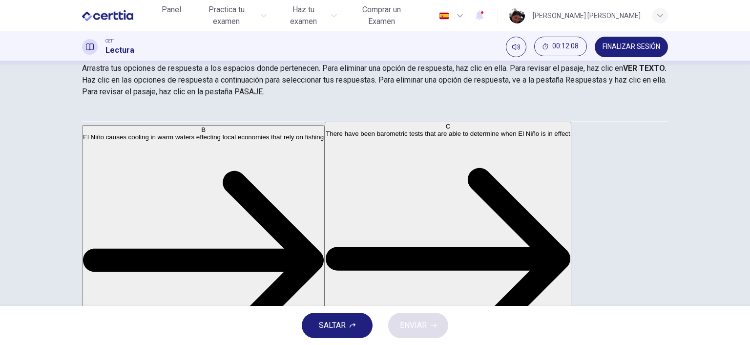
scroll to position [64, 0]
drag, startPoint x: 178, startPoint y: 245, endPoint x: 360, endPoint y: 233, distance: 182.5
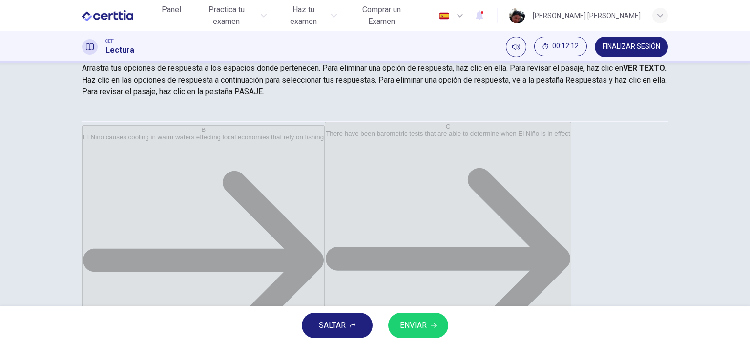
scroll to position [6, 0]
click at [426, 330] on span "ENVIAR" at bounding box center [413, 325] width 27 height 14
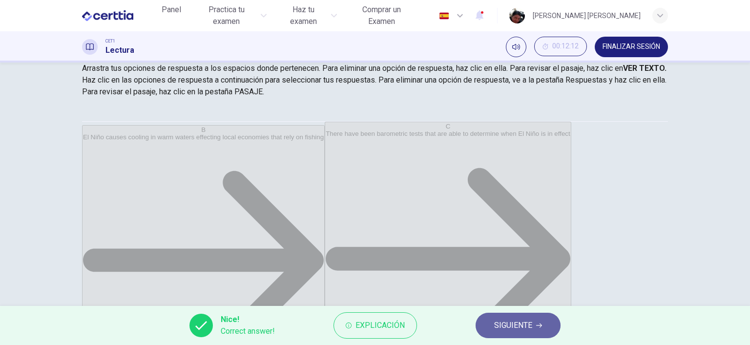
click at [512, 328] on span "SIGUIENTE" at bounding box center [513, 325] width 38 height 14
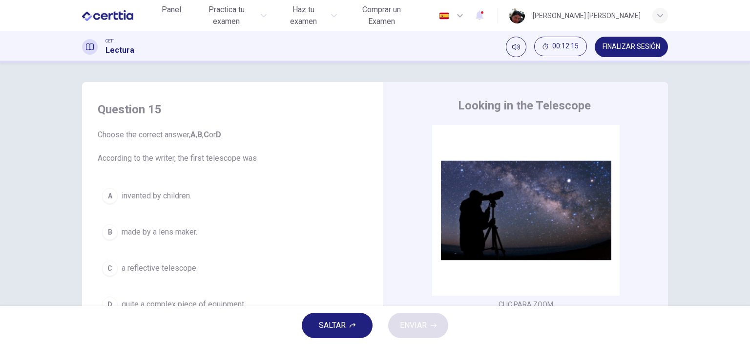
click at [627, 44] on span "FINALIZAR SESIÓN" at bounding box center [631, 47] width 58 height 8
